Goal: Task Accomplishment & Management: Manage account settings

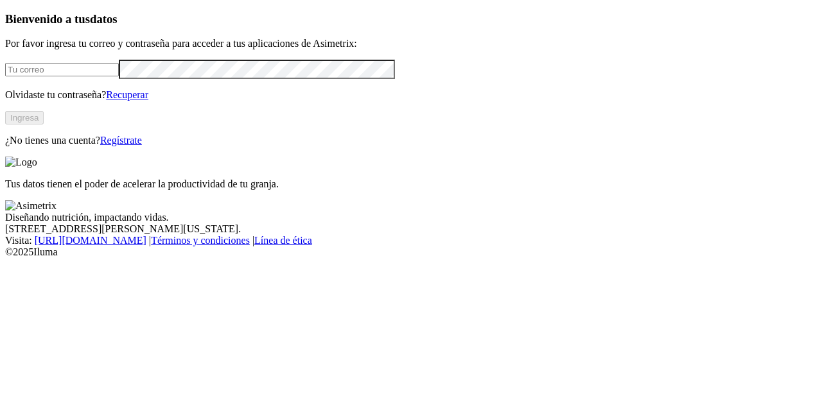
click at [81, 76] on input "email" at bounding box center [62, 69] width 114 height 13
click at [98, 76] on input "[EMAIL_ADDRESS][DOMAIN_NAME]" at bounding box center [62, 69] width 114 height 13
click at [119, 76] on input "[EMAIL_ADDRESS][DOMAIN_NAME]" at bounding box center [62, 69] width 114 height 13
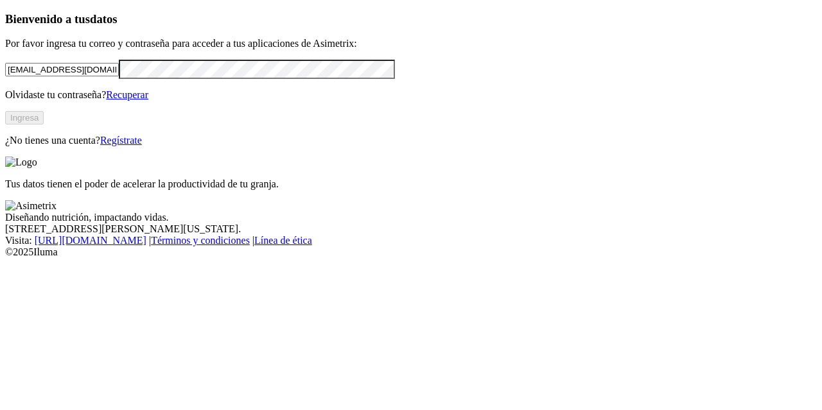
click at [119, 76] on input "[EMAIL_ADDRESS][DOMAIN_NAME]" at bounding box center [62, 69] width 114 height 13
click at [101, 76] on input "[EMAIL_ADDRESS][DOMAIN_NAME]" at bounding box center [62, 69] width 114 height 13
click at [114, 76] on input "[EMAIL_ADDRESS][DOMAIN_NAME]" at bounding box center [62, 69] width 114 height 13
drag, startPoint x: 155, startPoint y: 92, endPoint x: 82, endPoint y: 94, distance: 72.6
click at [82, 76] on input "[EMAIL_ADDRESS][DOMAIN_NAME]" at bounding box center [62, 69] width 114 height 13
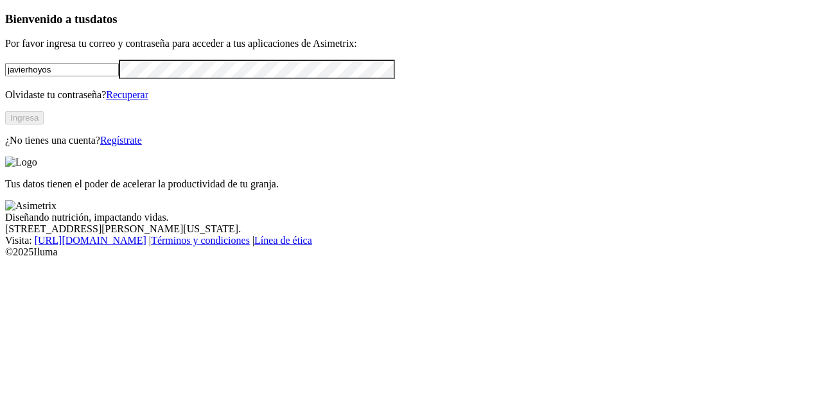
click at [55, 76] on input "javierhoyos" at bounding box center [62, 69] width 114 height 13
click at [82, 76] on input "[PERSON_NAME].hoyos" at bounding box center [62, 69] width 114 height 13
type input "[PERSON_NAME][EMAIL_ADDRESS][DOMAIN_NAME]"
click at [44, 125] on button "Ingresa" at bounding box center [24, 117] width 39 height 13
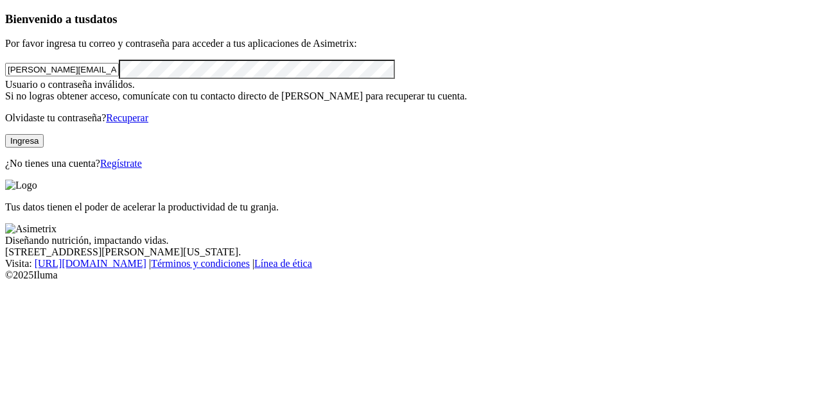
click at [17, 117] on div "Bienvenido a tus datos Por favor ingresa tu correo y contraseña para acceder a …" at bounding box center [411, 90] width 812 height 157
click input "submit" at bounding box center [0, 0] width 0 height 0
